Goal: Book appointment/travel/reservation

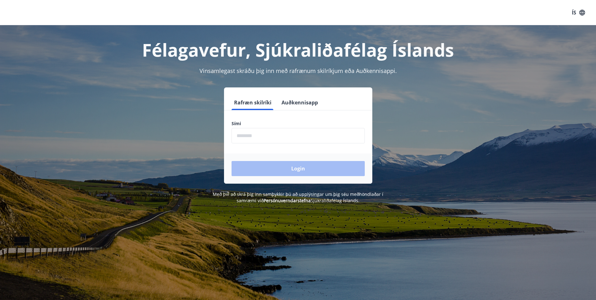
click at [277, 132] on input "phone" at bounding box center [297, 135] width 133 height 15
type input "********"
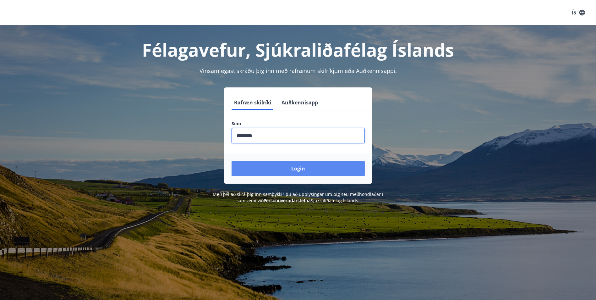
click at [263, 165] on button "Login" at bounding box center [297, 168] width 133 height 15
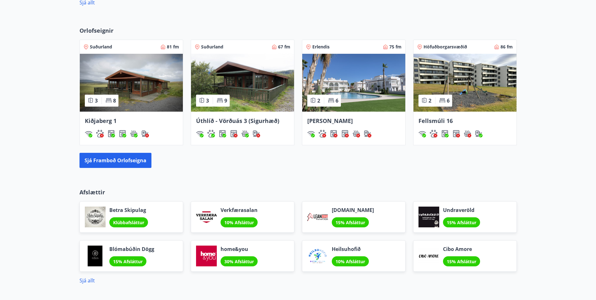
scroll to position [440, 0]
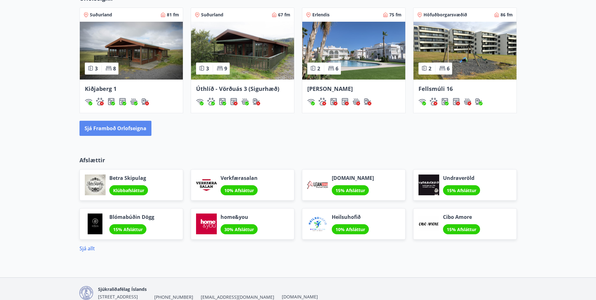
click at [119, 132] on button "Sjá framboð orlofseigna" at bounding box center [115, 128] width 72 height 15
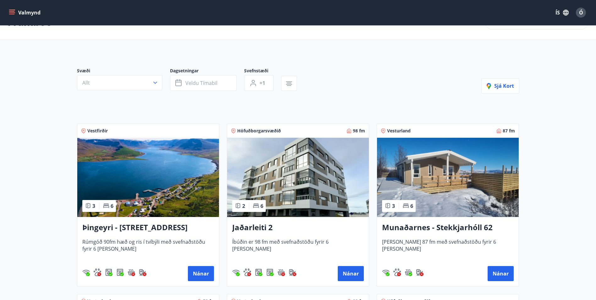
scroll to position [94, 0]
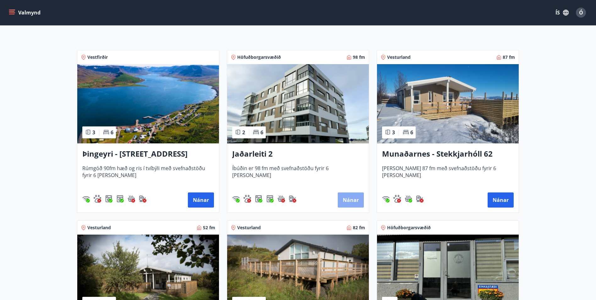
click at [345, 199] on button "Nánar" at bounding box center [351, 199] width 26 height 15
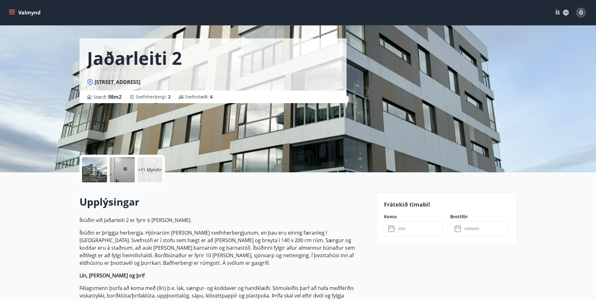
scroll to position [31, 0]
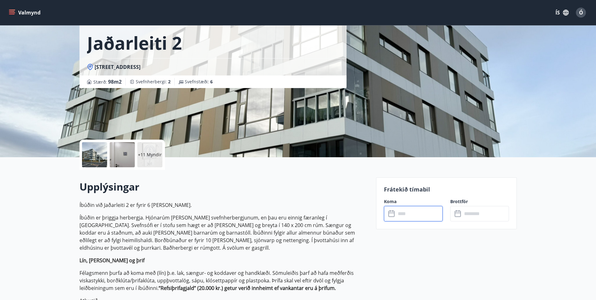
click at [396, 212] on input "text" at bounding box center [419, 213] width 47 height 15
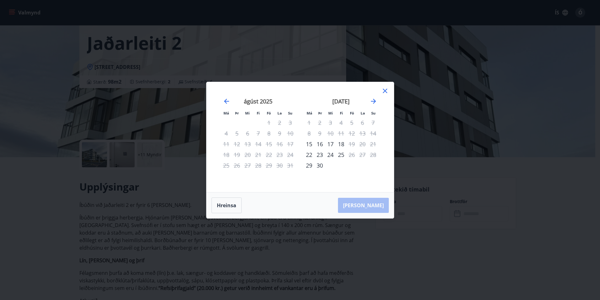
click at [386, 89] on icon at bounding box center [386, 91] width 8 height 8
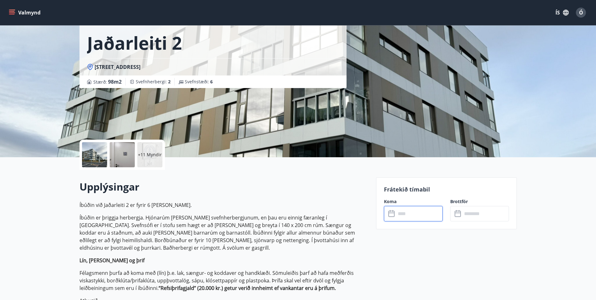
click at [392, 211] on icon at bounding box center [392, 214] width 8 height 8
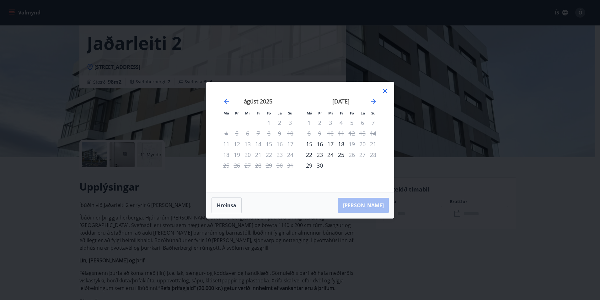
click at [382, 92] on icon at bounding box center [386, 91] width 8 height 8
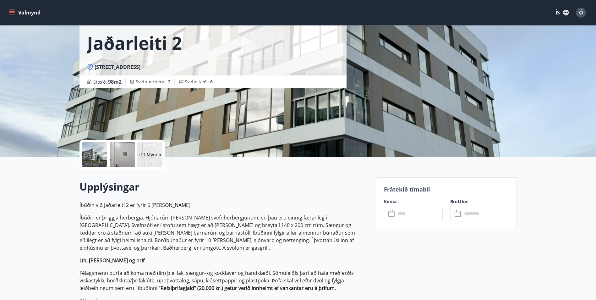
click at [397, 214] on input "text" at bounding box center [419, 213] width 47 height 15
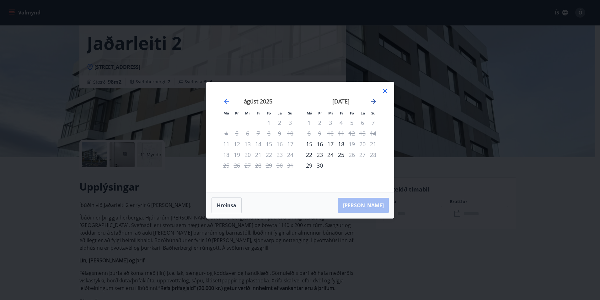
click at [374, 104] on icon "Move forward to switch to the next month." at bounding box center [374, 101] width 8 height 8
click at [373, 102] on icon "Move forward to switch to the next month." at bounding box center [374, 101] width 8 height 8
click at [353, 123] on div "5" at bounding box center [352, 122] width 11 height 11
click at [374, 122] on div "7" at bounding box center [373, 122] width 11 height 11
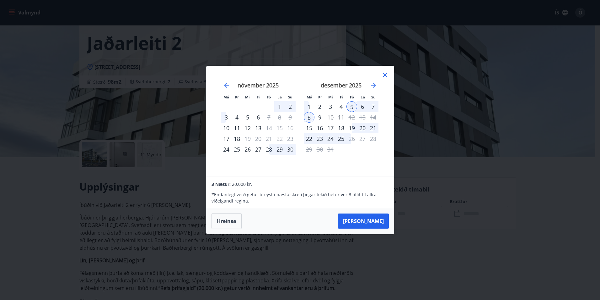
click at [374, 105] on div "7" at bounding box center [373, 106] width 11 height 11
click at [362, 107] on div "6" at bounding box center [362, 106] width 11 height 11
click at [365, 219] on button "Taka Frá" at bounding box center [363, 220] width 51 height 15
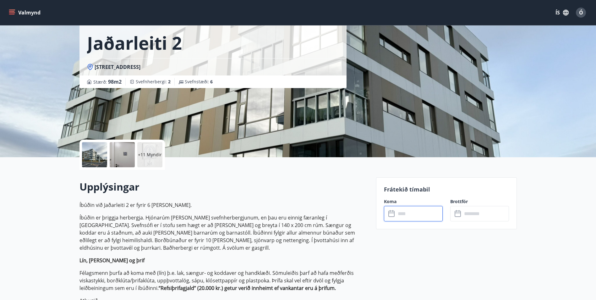
type input "******"
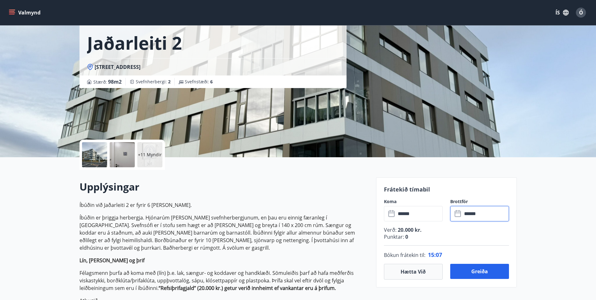
click at [474, 214] on input "******" at bounding box center [485, 213] width 47 height 15
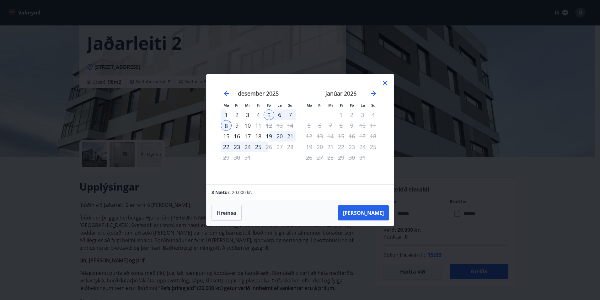
click at [291, 114] on div "7" at bounding box center [290, 114] width 11 height 11
click at [369, 212] on button "Taka Frá" at bounding box center [363, 212] width 51 height 15
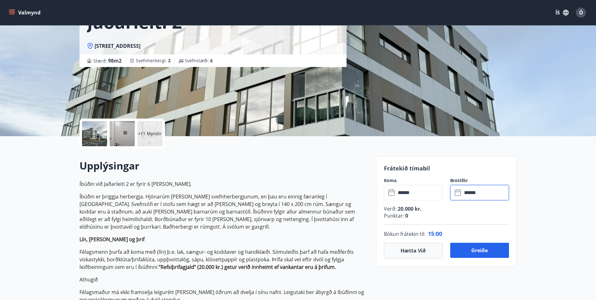
scroll to position [63, 0]
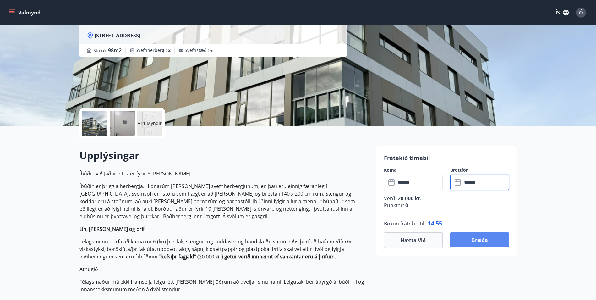
click at [468, 241] on button "Greiða" at bounding box center [479, 239] width 59 height 15
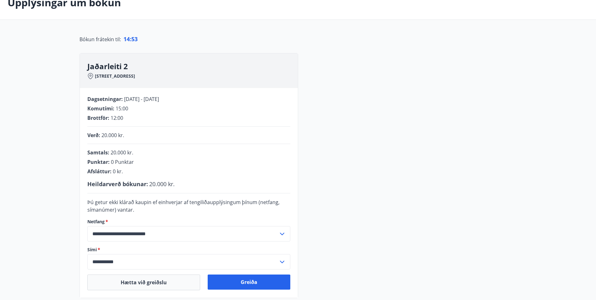
scroll to position [63, 0]
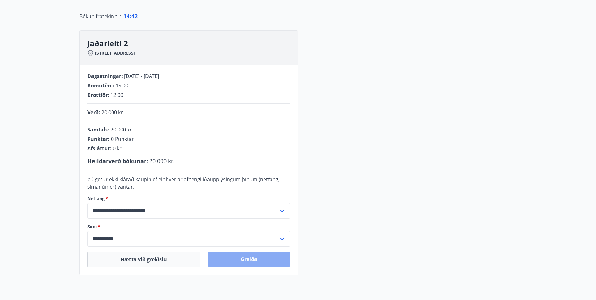
click at [244, 258] on button "Greiða" at bounding box center [249, 258] width 83 height 15
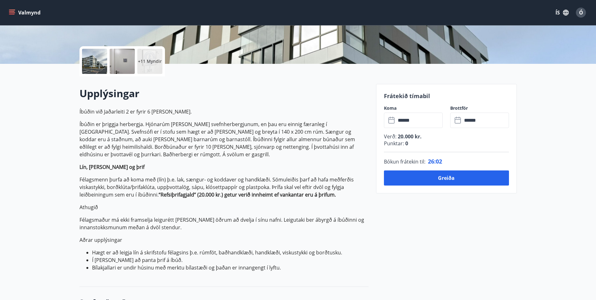
scroll to position [126, 0]
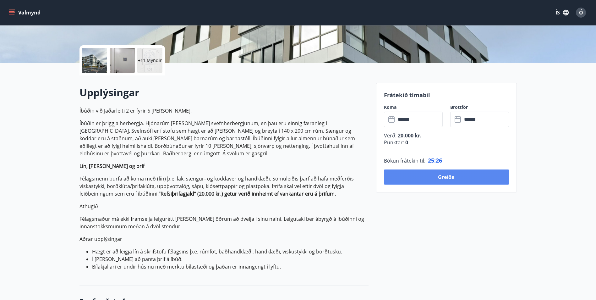
click at [438, 171] on button "Greiða" at bounding box center [446, 176] width 125 height 15
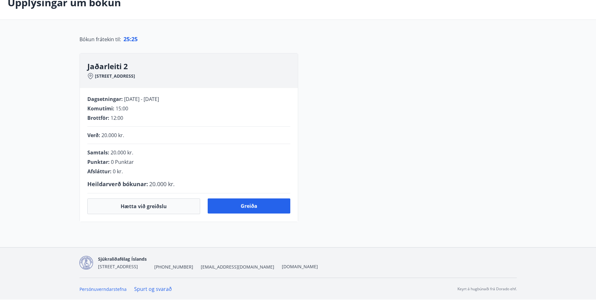
scroll to position [116, 0]
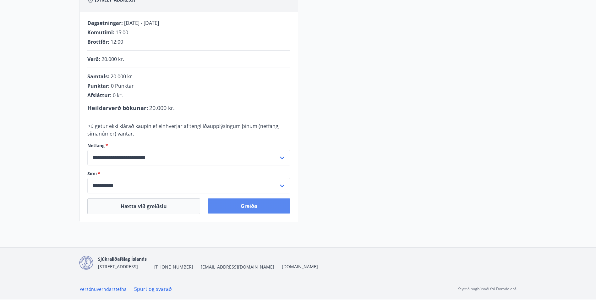
click at [246, 211] on button "Greiða" at bounding box center [249, 205] width 83 height 15
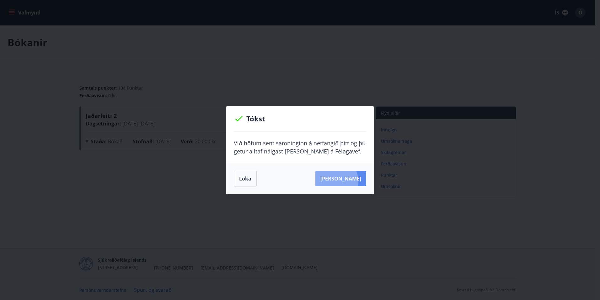
click at [344, 181] on button "Sjá samning" at bounding box center [341, 178] width 51 height 15
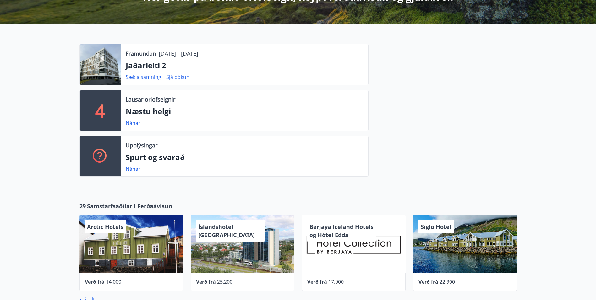
scroll to position [157, 0]
click at [105, 66] on div at bounding box center [100, 64] width 41 height 40
click at [149, 67] on p "Jaðarleiti 2" at bounding box center [244, 65] width 237 height 11
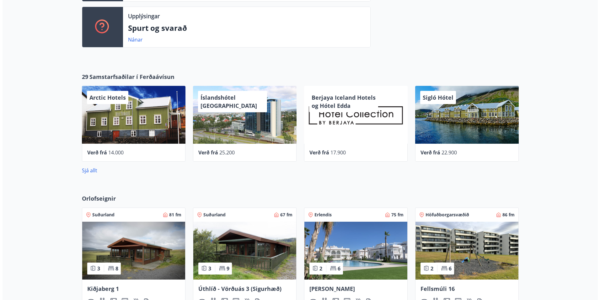
scroll to position [251, 0]
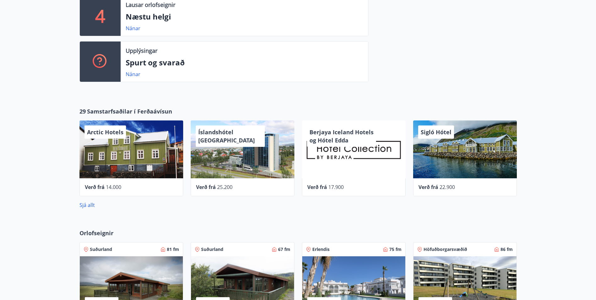
click at [453, 134] on div "Sigló Hótel" at bounding box center [436, 131] width 36 height 13
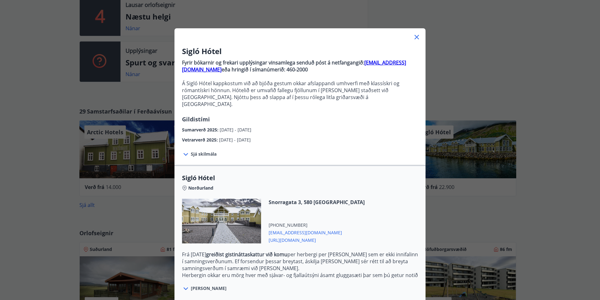
scroll to position [0, 0]
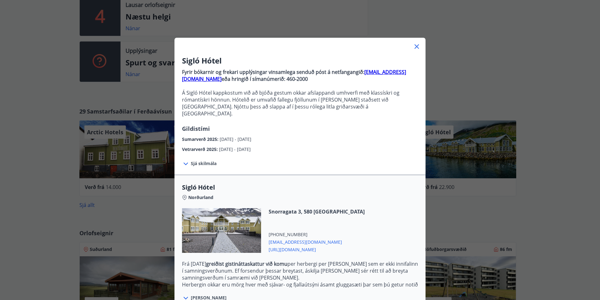
click at [195, 160] on span "Sjá skilmála" at bounding box center [204, 163] width 26 height 6
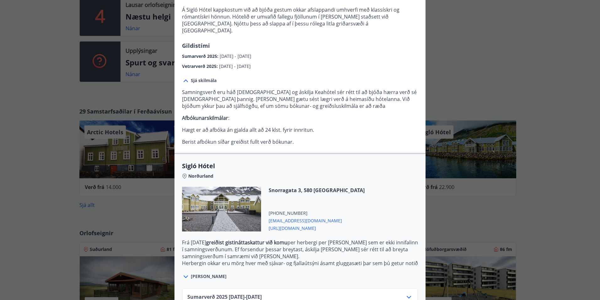
scroll to position [120, 0]
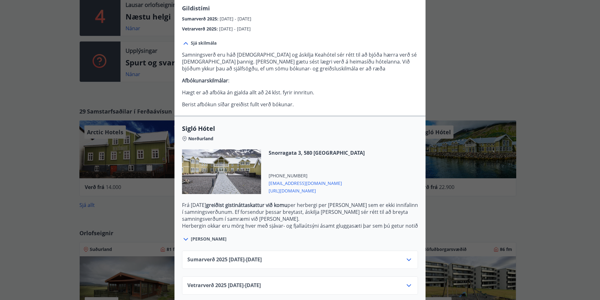
click at [409, 281] on icon at bounding box center [409, 285] width 8 height 8
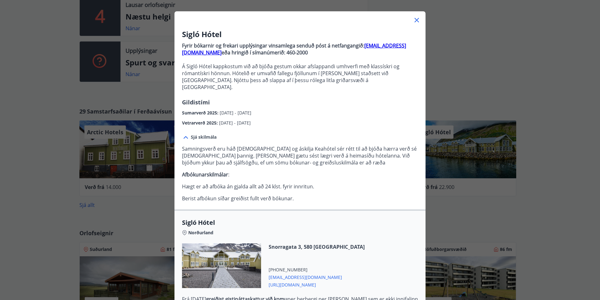
scroll to position [14, 0]
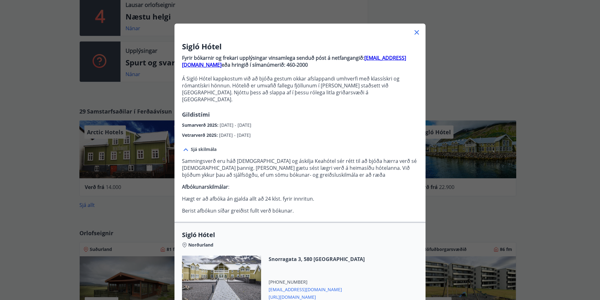
click at [413, 30] on icon at bounding box center [417, 33] width 8 height 8
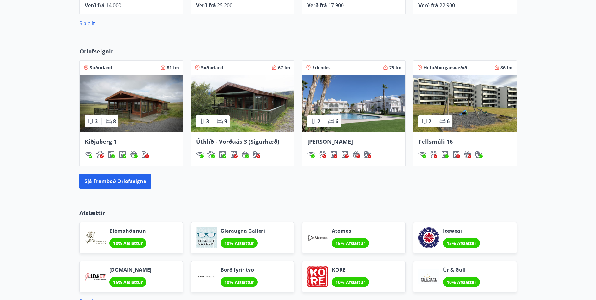
scroll to position [421, 0]
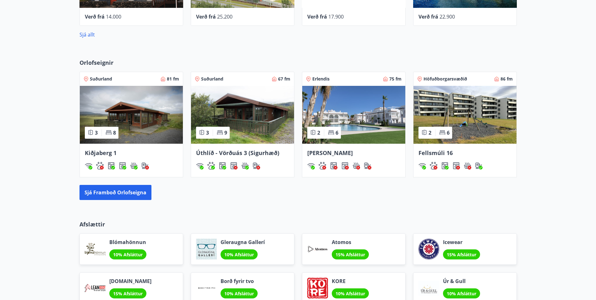
click at [454, 255] on span "15% Afsláttur" at bounding box center [461, 254] width 30 height 6
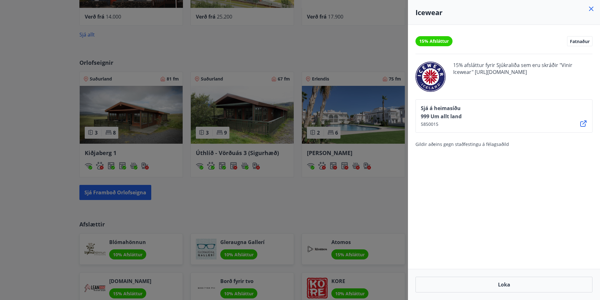
click at [66, 44] on div at bounding box center [300, 150] width 600 height 300
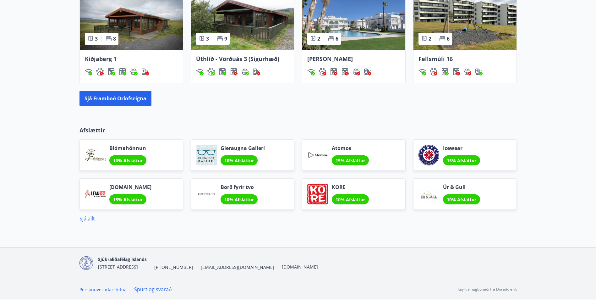
scroll to position [516, 0]
click at [447, 156] on div "15% Afsláttur" at bounding box center [461, 160] width 37 height 10
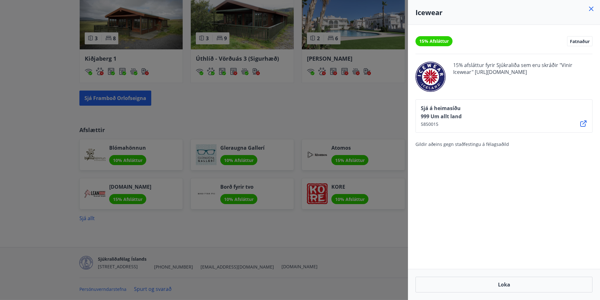
click at [595, 9] on icon at bounding box center [592, 9] width 8 height 8
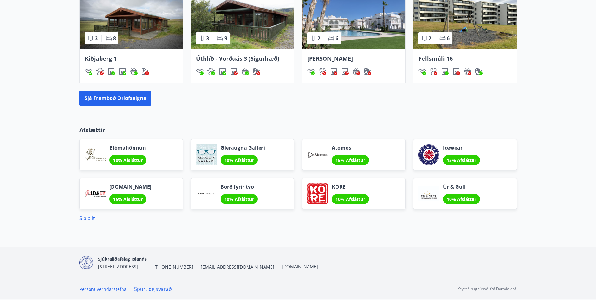
click at [340, 37] on div "2 6" at bounding box center [324, 38] width 34 height 12
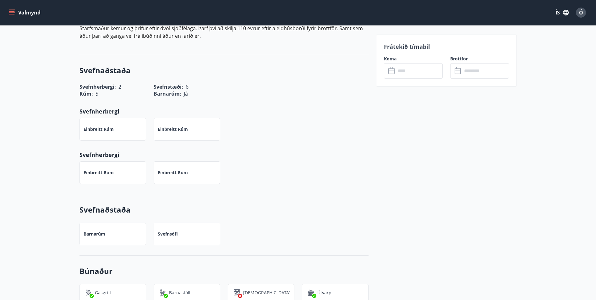
scroll to position [283, 0]
